Goal: Information Seeking & Learning: Find specific fact

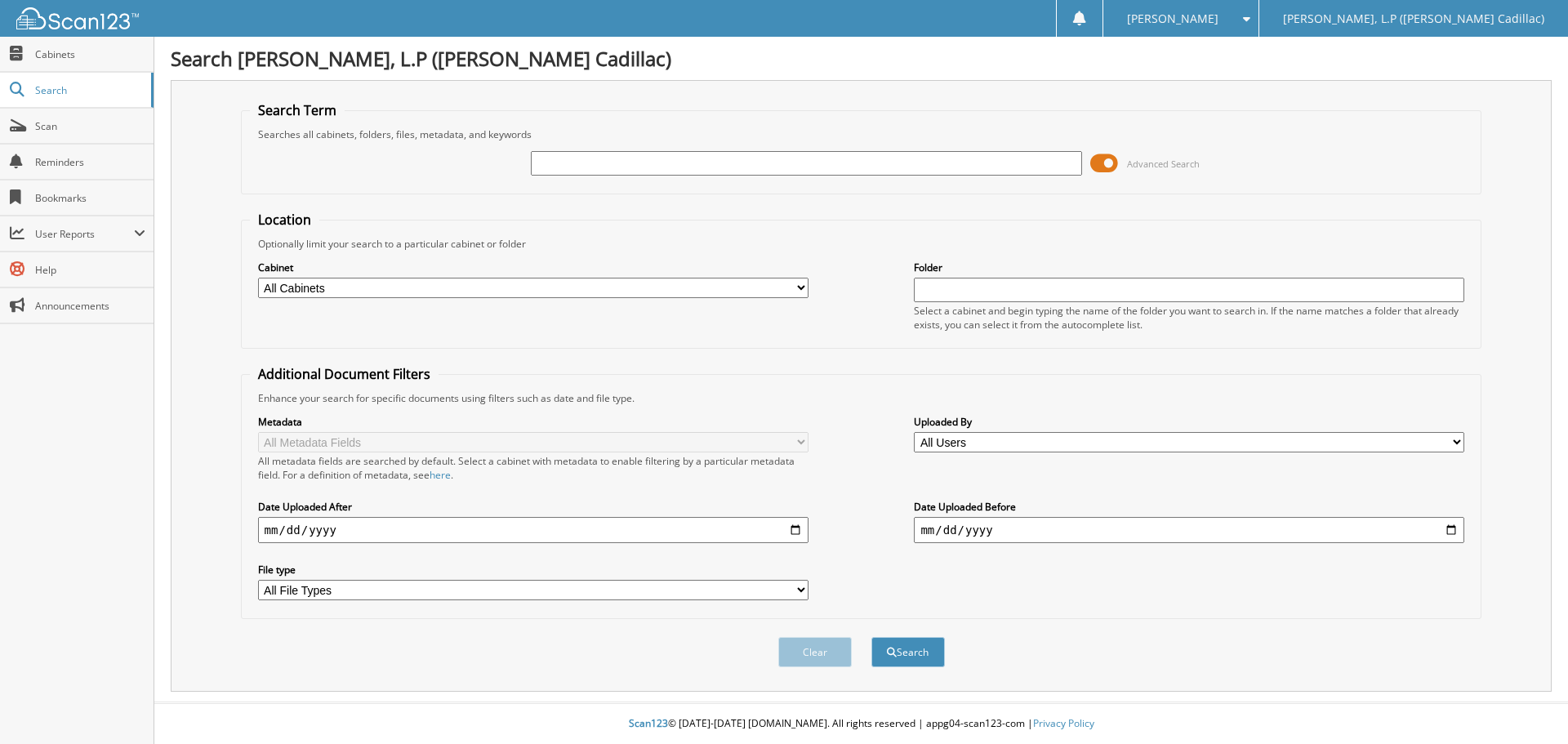
click at [551, 160] on input "text" at bounding box center [806, 163] width 551 height 24
type input "[PERSON_NAME]"
click at [929, 640] on button "Search" at bounding box center [908, 651] width 73 height 30
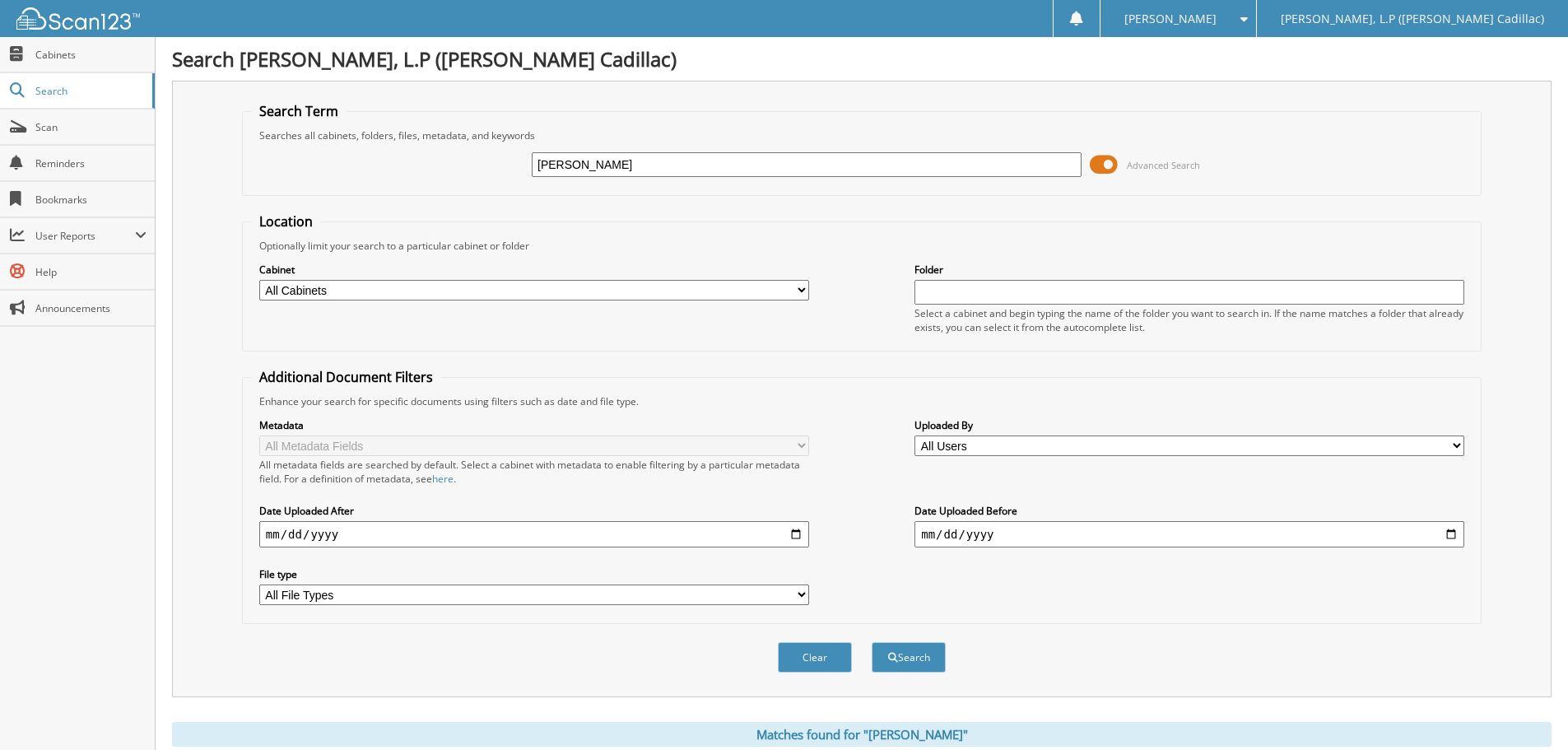
click at [427, 286] on select "All Cabinets T - BODY SHOP T - FINANCE AND INSURANCE T - PARTS T - SERVICE Need…" at bounding box center [534, 290] width 550 height 21
select select "11253"
click at [259, 280] on select "All Cabinets T - BODY SHOP T - FINANCE AND INSURANCE T - PARTS T - SERVICE Need…" at bounding box center [534, 290] width 550 height 21
click at [915, 665] on button "Search" at bounding box center [908, 656] width 74 height 30
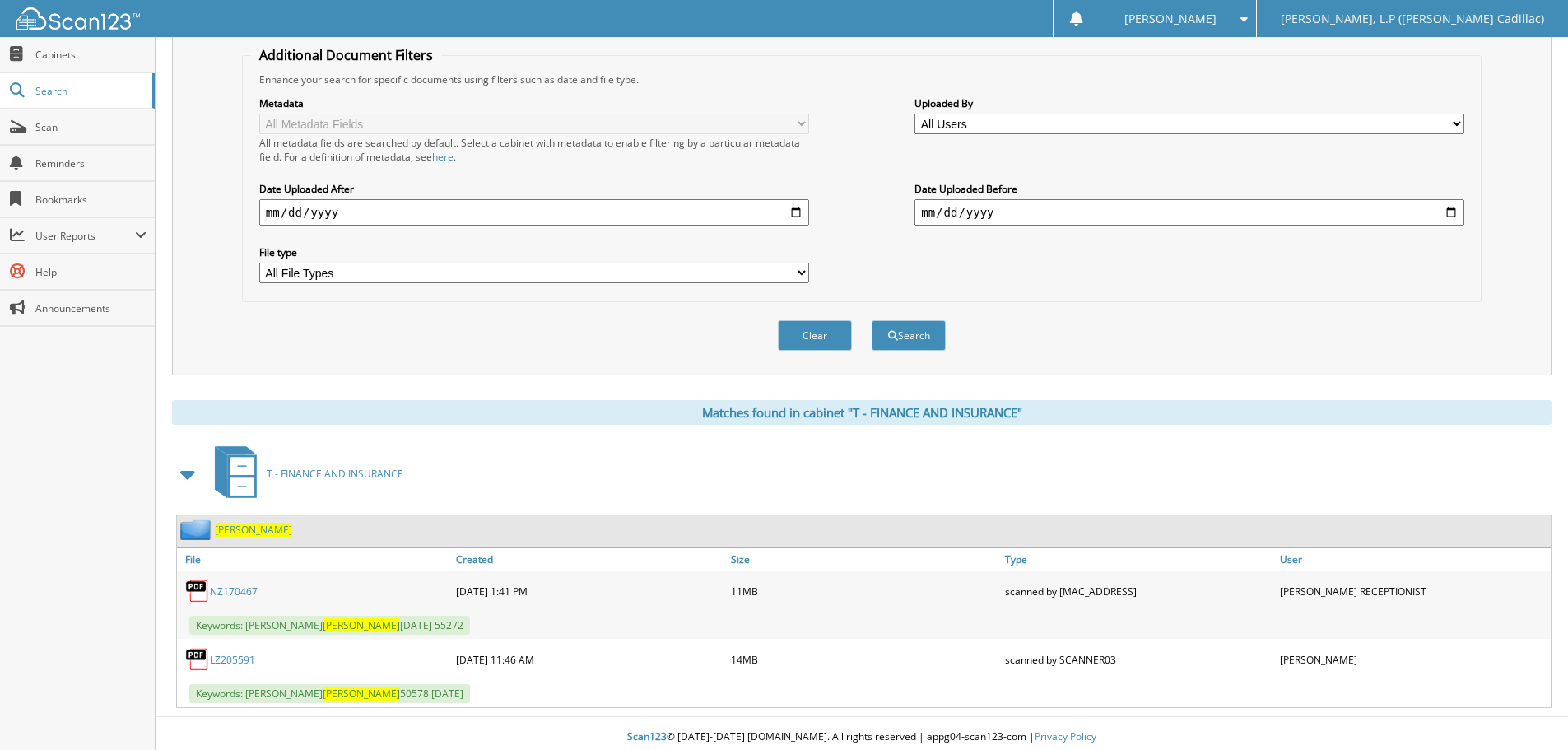
scroll to position [330, 0]
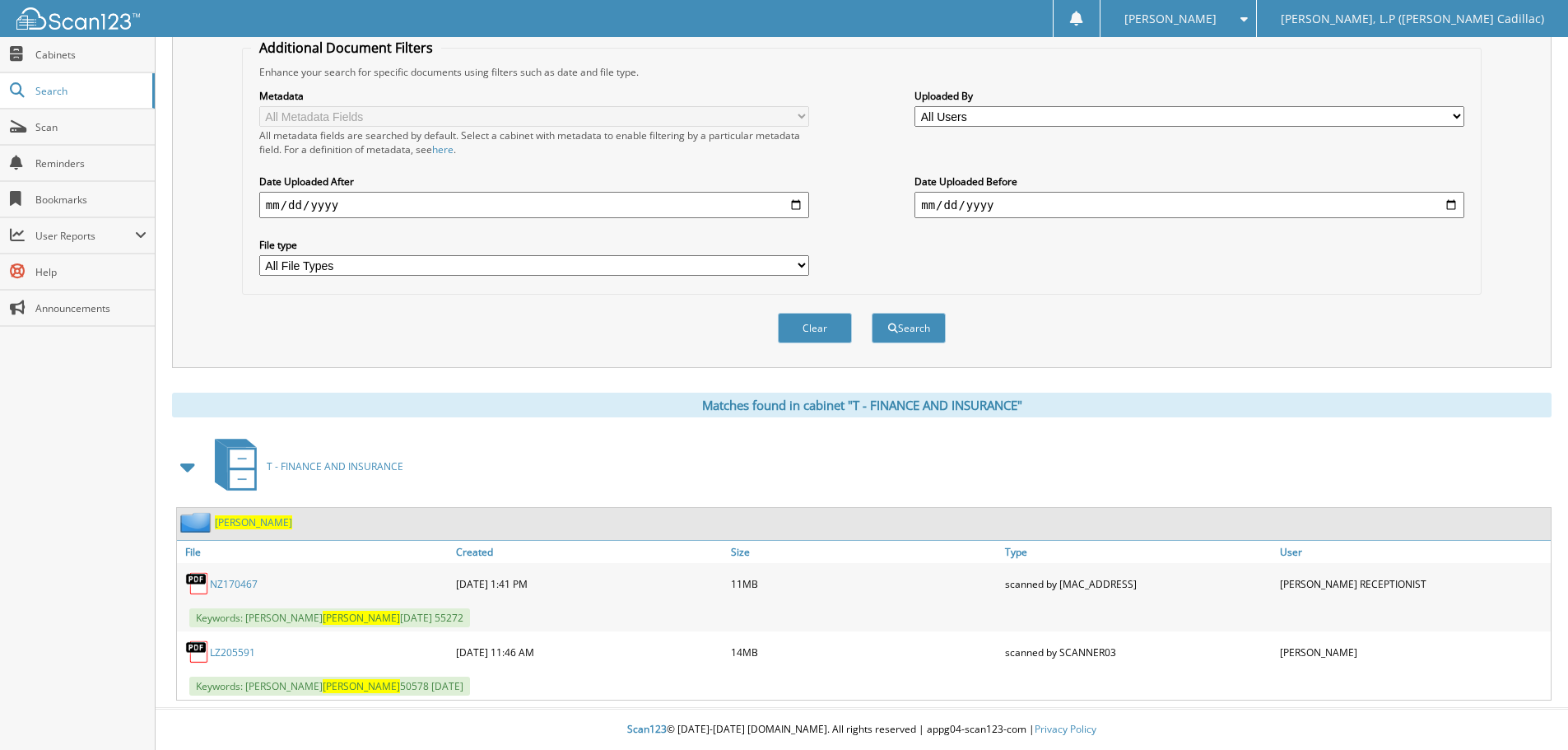
click at [201, 584] on img at bounding box center [198, 584] width 24 height 24
click at [278, 613] on span "Keywords: THERESA QUIJAS 6.21.22 55272" at bounding box center [330, 617] width 281 height 19
click at [232, 589] on link "NZ170467" at bounding box center [233, 584] width 48 height 14
